Goal: Information Seeking & Learning: Understand process/instructions

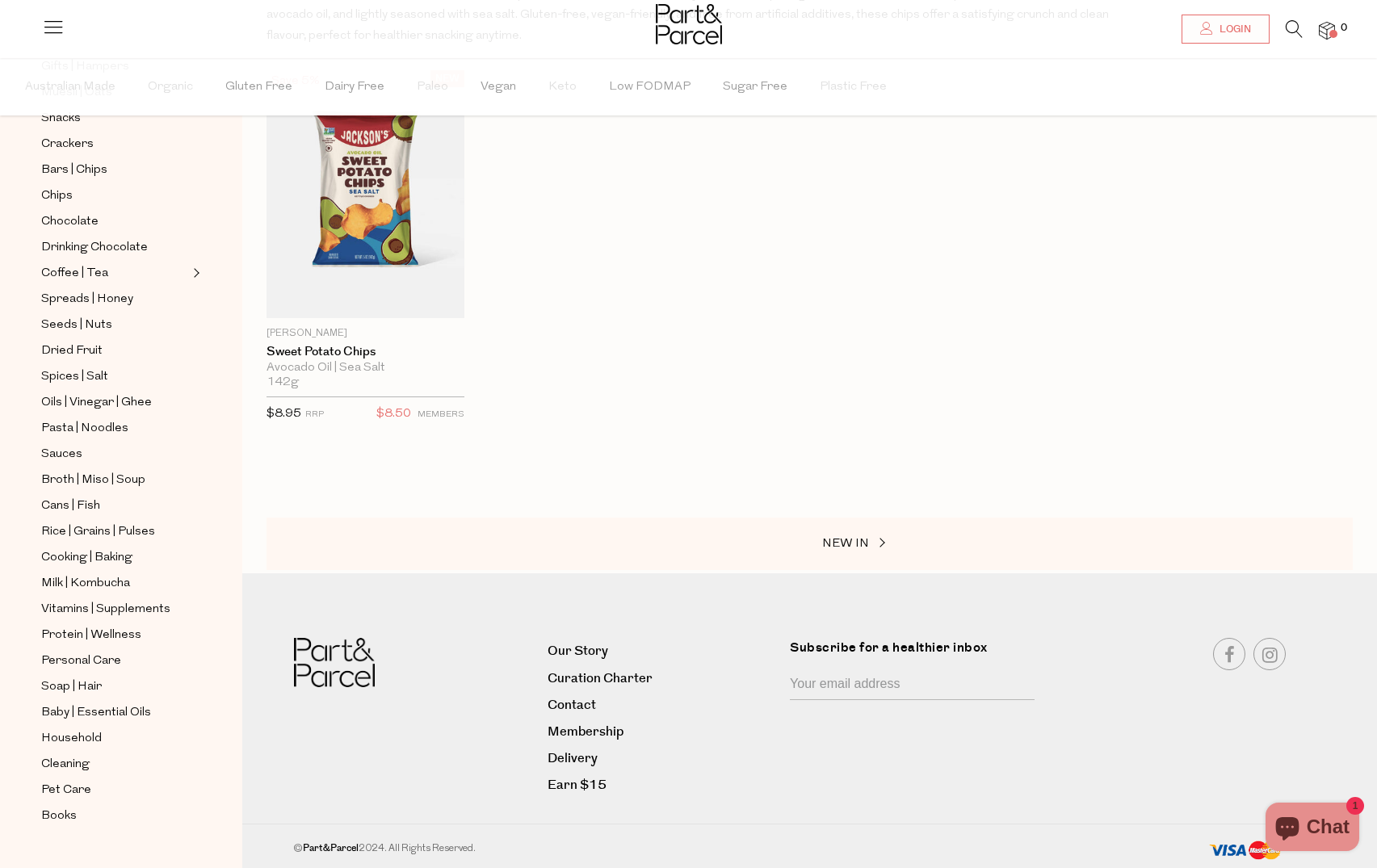
scroll to position [255, 0]
click at [96, 393] on span "Oils | Vinegar | Ghee" at bounding box center [97, 402] width 110 height 19
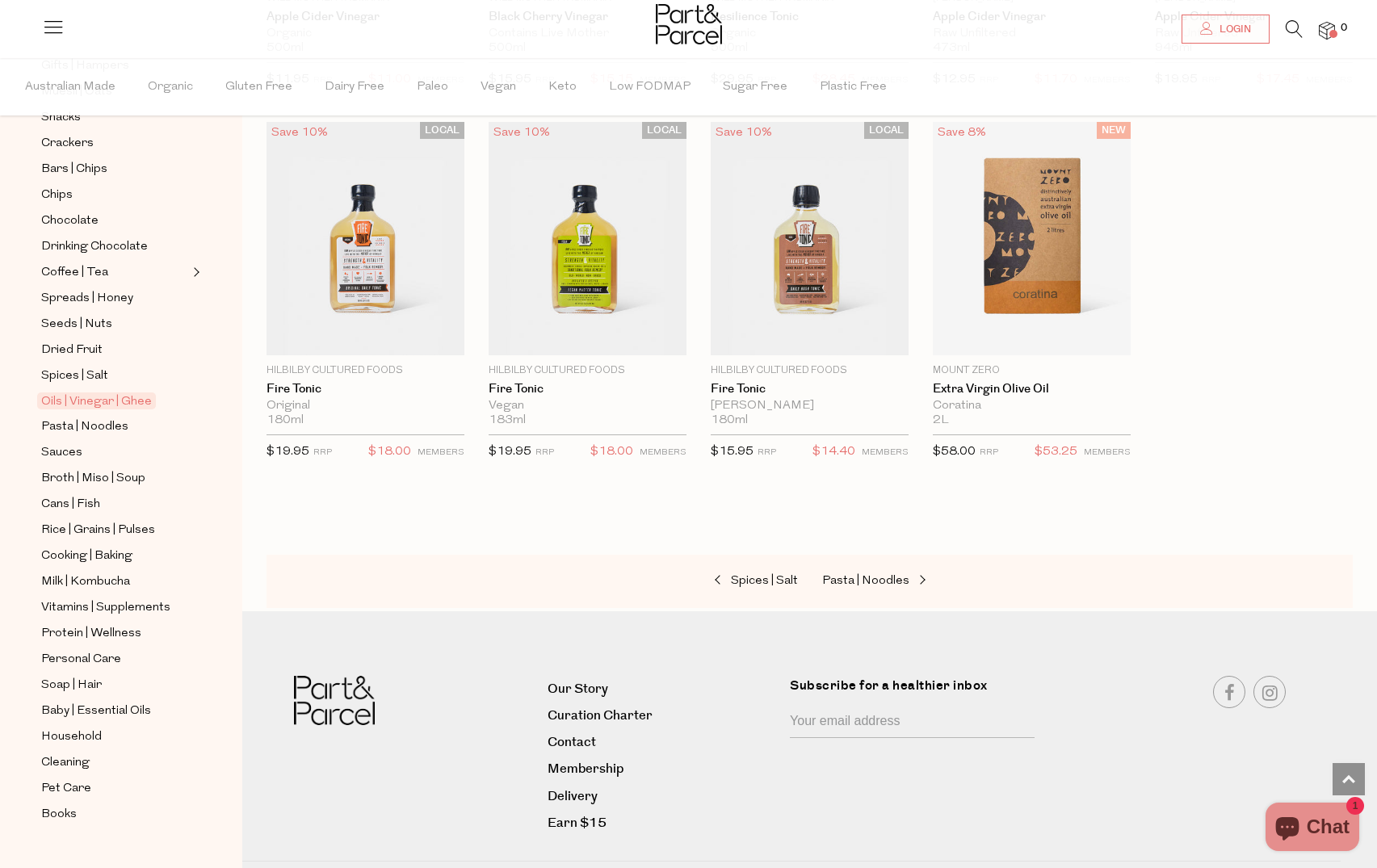
scroll to position [3498, 0]
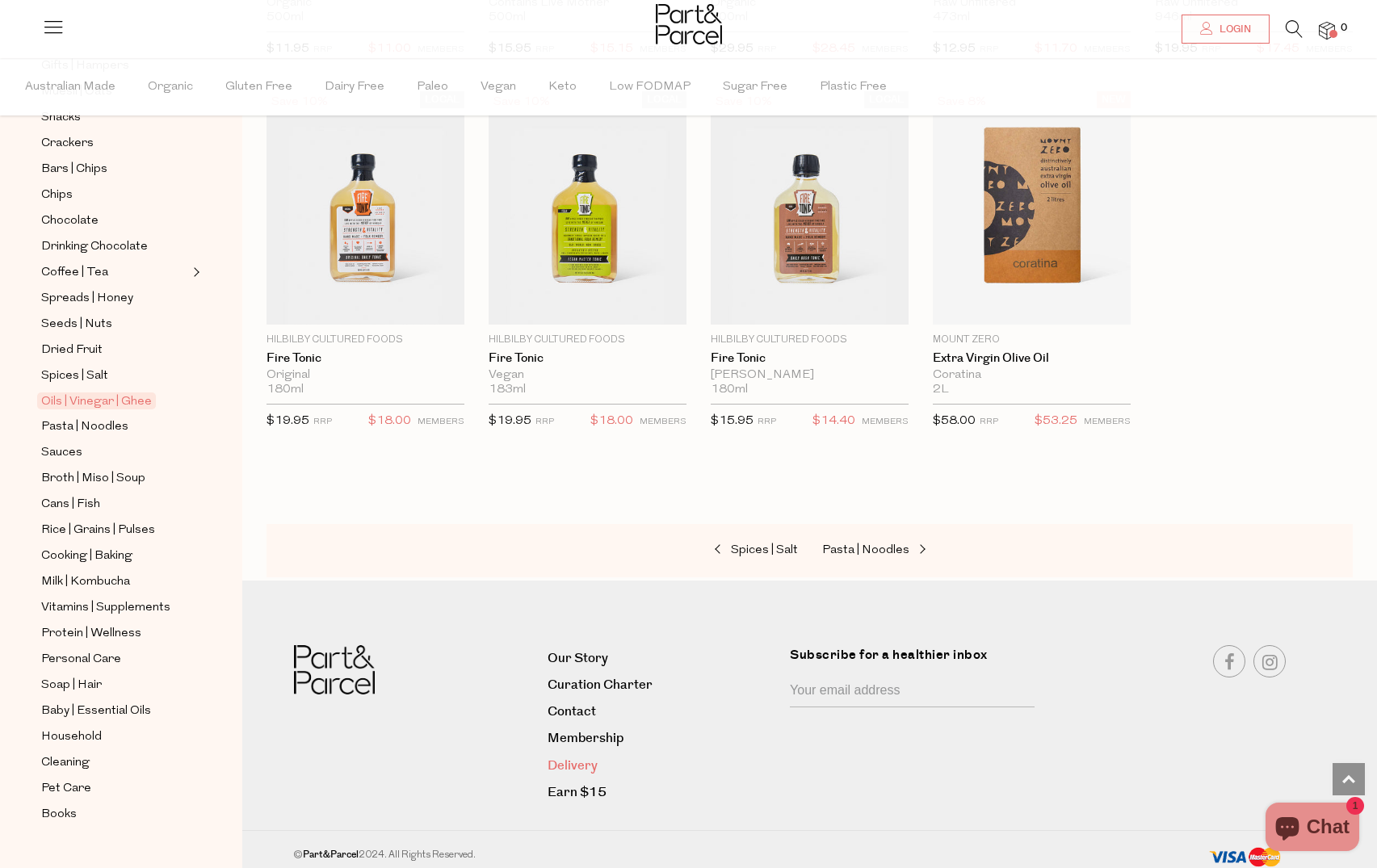
click at [579, 759] on link "Delivery" at bounding box center [662, 766] width 230 height 22
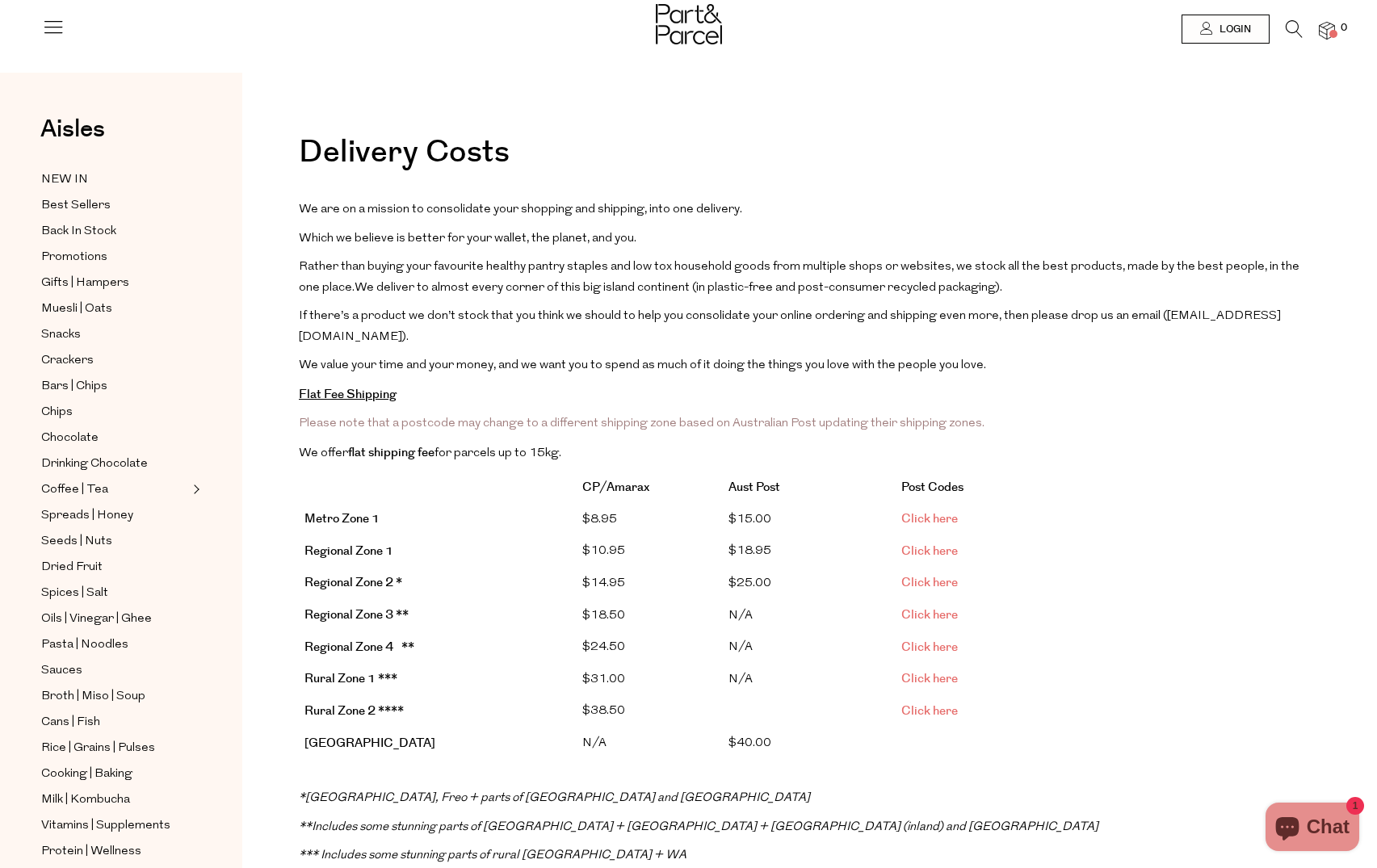
click at [942, 542] on span "Click here" at bounding box center [929, 551] width 56 height 17
click at [935, 510] on link "Click here" at bounding box center [929, 519] width 56 height 17
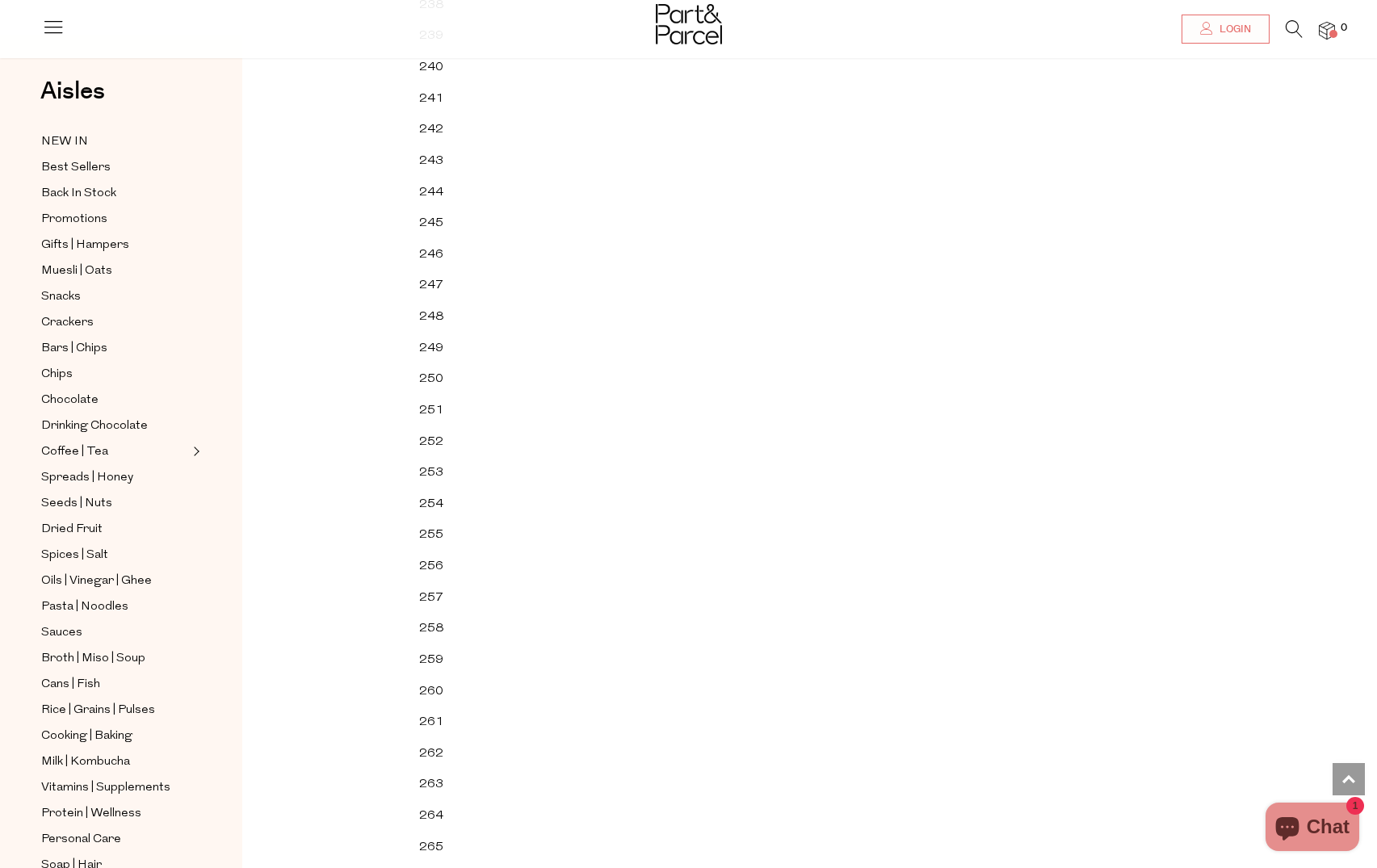
scroll to position [1615, 0]
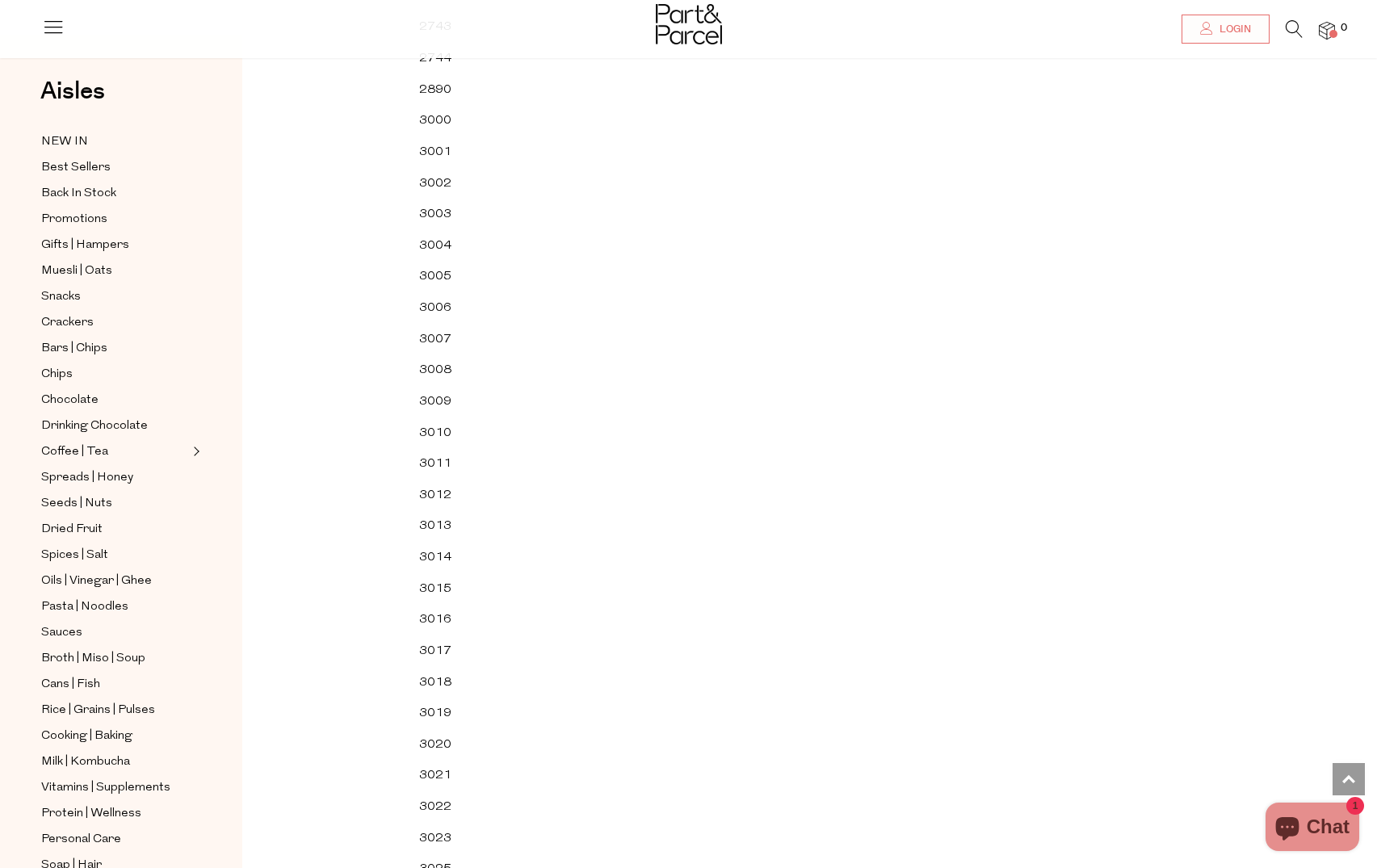
scroll to position [38525, 0]
